Goal: Task Accomplishment & Management: Manage account settings

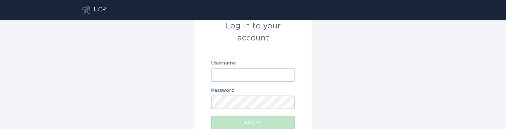
click at [268, 69] on input "Username" at bounding box center [253, 74] width 84 height 13
paste input "[EMAIL_ADDRESS][DOMAIN_NAME]"
type input "[EMAIL_ADDRESS][DOMAIN_NAME]"
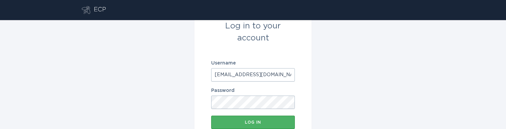
scroll to position [0, 0]
click at [241, 123] on div "Log in" at bounding box center [253, 123] width 77 height 4
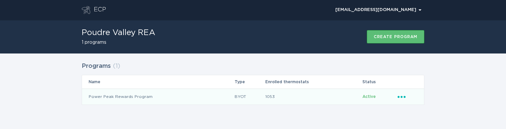
click at [404, 98] on icon "Popover menu" at bounding box center [402, 97] width 8 height 2
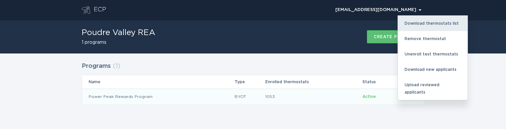
click at [424, 22] on div "Download thermostats list" at bounding box center [433, 23] width 70 height 15
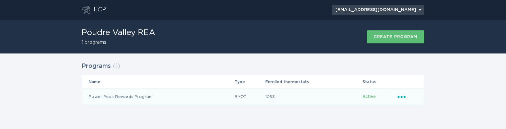
click at [399, 8] on div "[EMAIL_ADDRESS][DOMAIN_NAME] Chevron" at bounding box center [379, 10] width 86 height 4
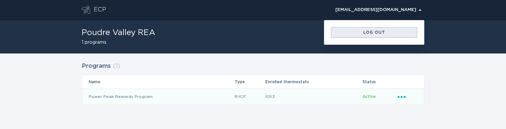
click at [384, 33] on div "Log out" at bounding box center [375, 32] width 80 height 4
